Goal: Participate in discussion: Engage in conversation with other users on a specific topic

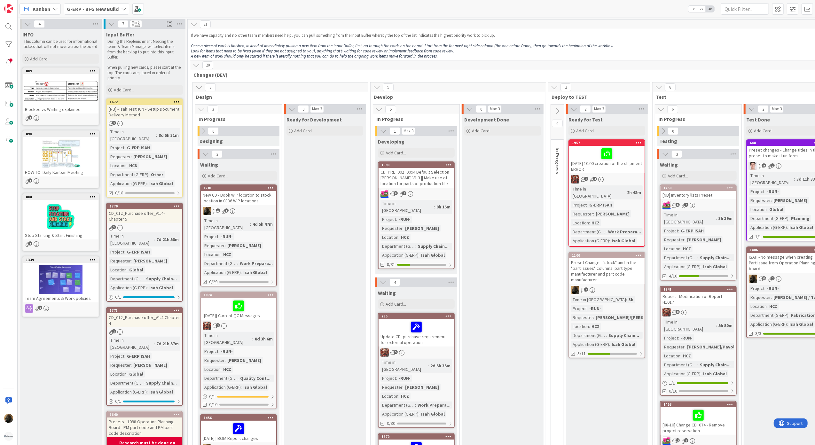
scroll to position [0, 78]
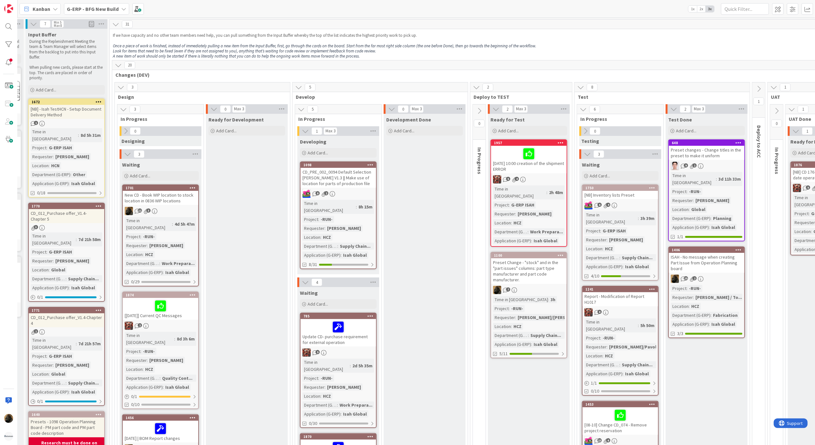
click at [33, 8] on span "Kanban" at bounding box center [42, 9] width 18 height 8
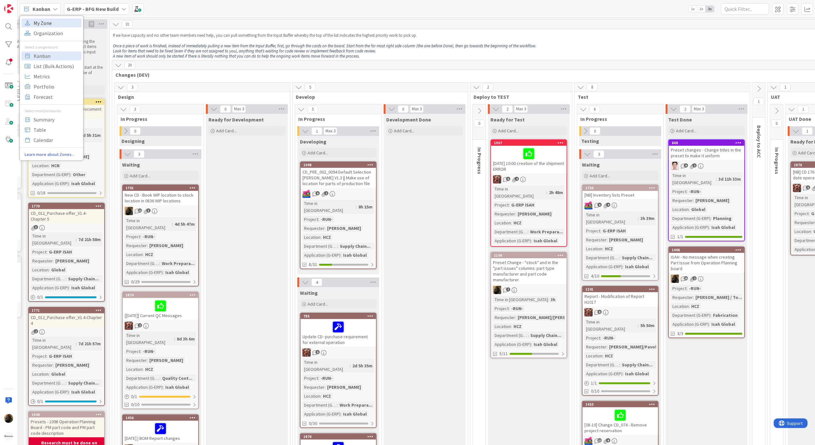
click at [61, 27] on span "My Zone" at bounding box center [57, 23] width 46 height 10
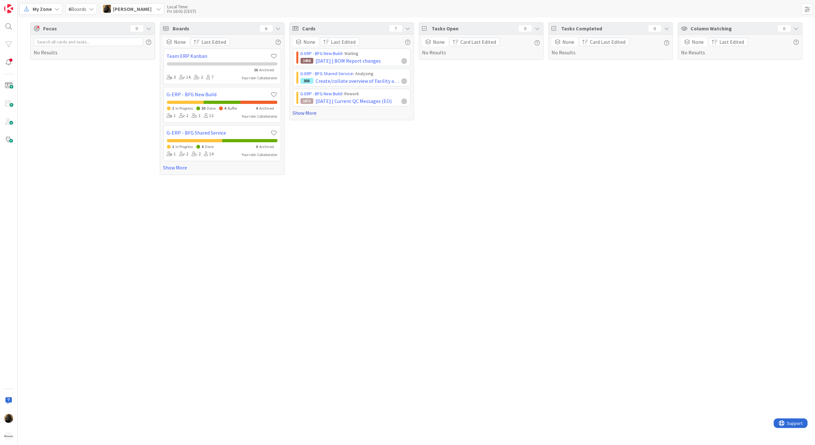
click at [311, 113] on link "Show More" at bounding box center [352, 113] width 118 height 8
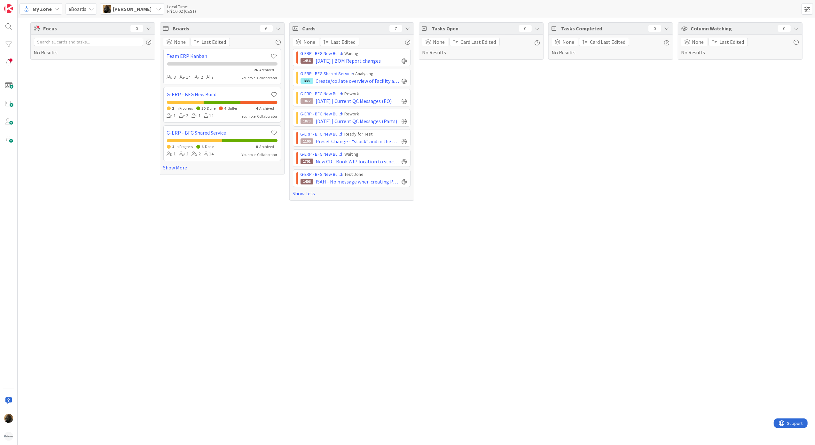
click at [485, 245] on div "Focus 0 No Results Boards 6 None Last Edited Team ERP Kanban 26 Archived 3 14 2…" at bounding box center [416, 231] width 797 height 427
click at [366, 82] on span "Create/collate overview of Facility applications" at bounding box center [357, 81] width 83 height 8
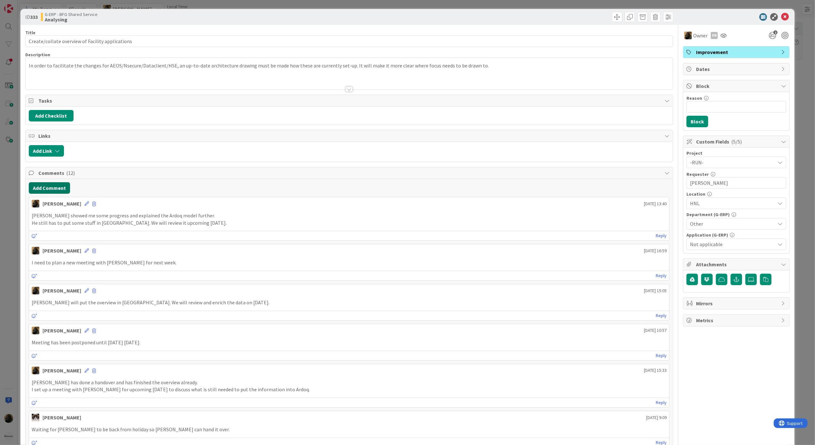
click at [50, 185] on button "Add Comment" at bounding box center [49, 188] width 41 height 12
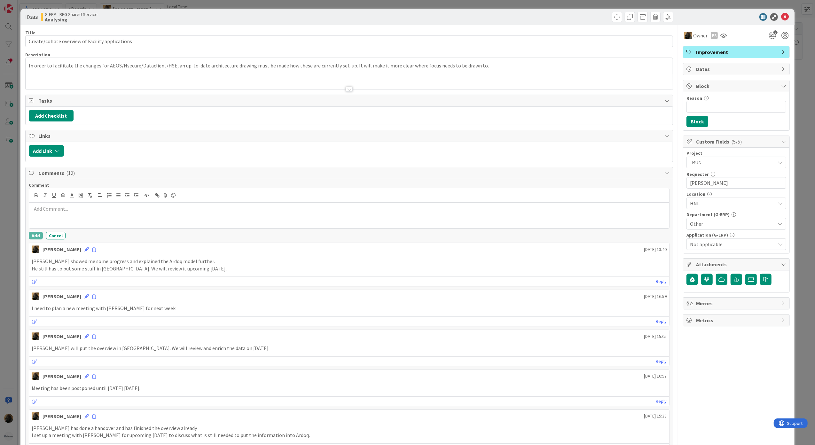
click at [107, 217] on div at bounding box center [349, 216] width 640 height 26
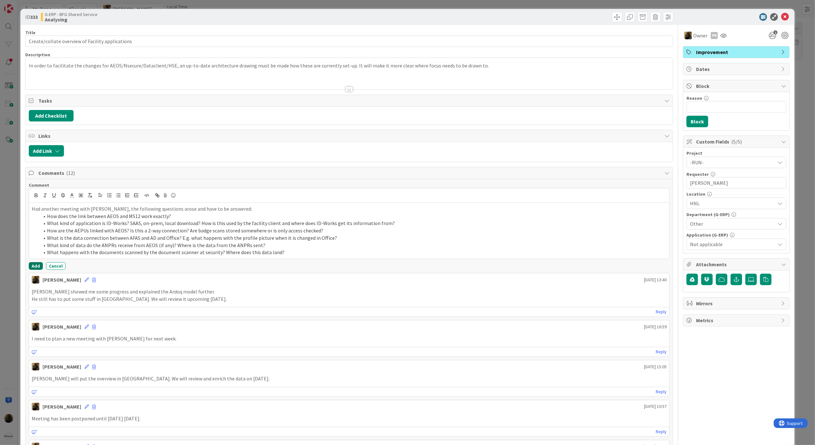
click at [31, 266] on button "Add" at bounding box center [36, 266] width 14 height 8
